Goal: Task Accomplishment & Management: Manage account settings

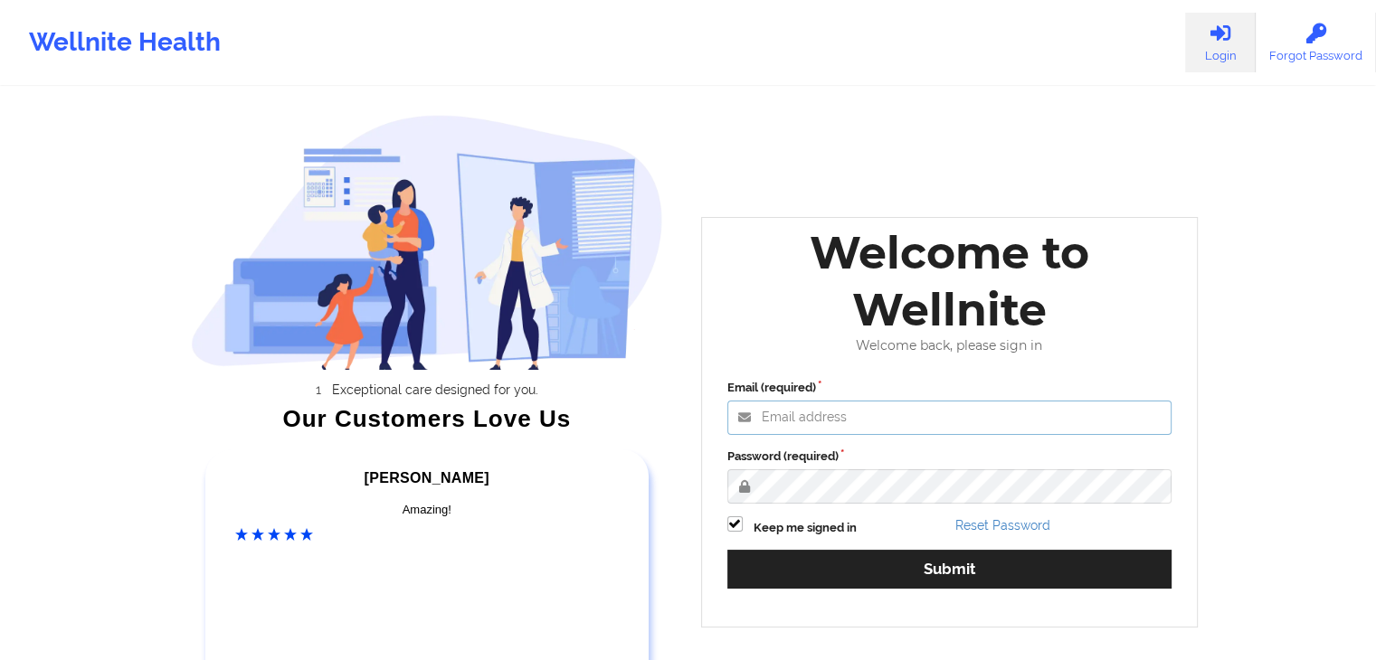
type input "[EMAIL_ADDRESS][DOMAIN_NAME]"
click at [951, 504] on div "Email (required) [EMAIL_ADDRESS][DOMAIN_NAME] Password (required) Keep me signe…" at bounding box center [950, 490] width 470 height 248
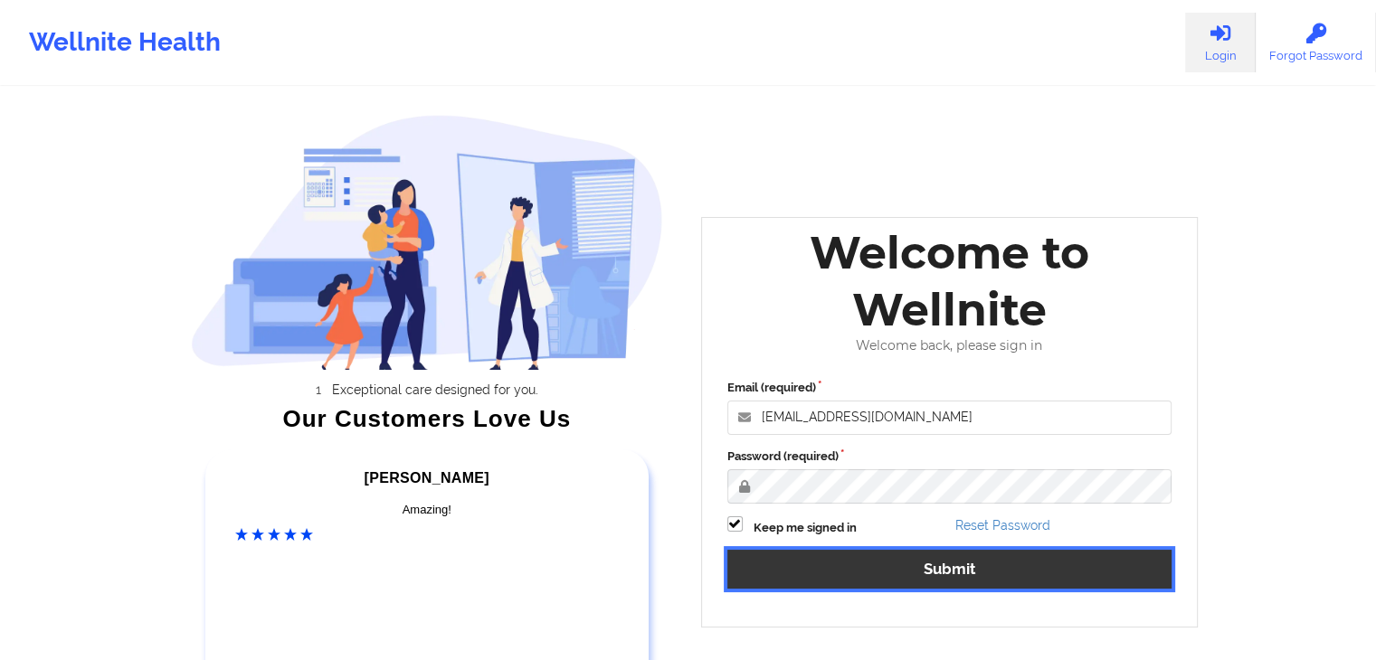
click at [925, 577] on button "Submit" at bounding box center [949, 569] width 445 height 39
